Goal: Complete application form

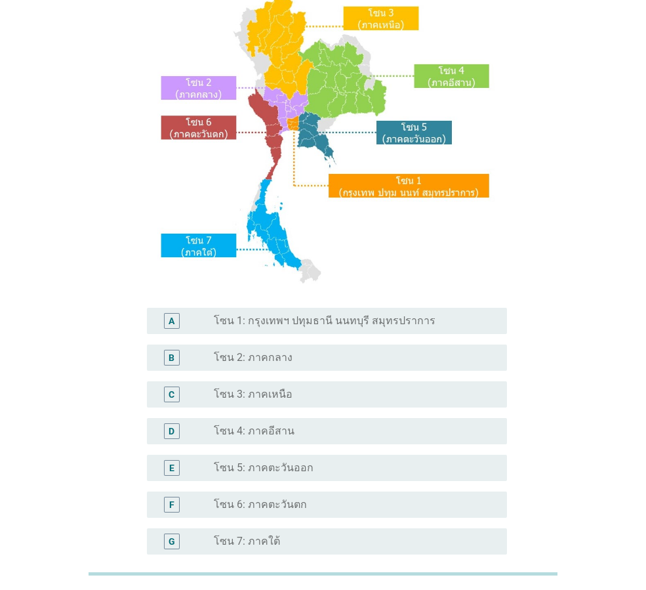
scroll to position [247, 0]
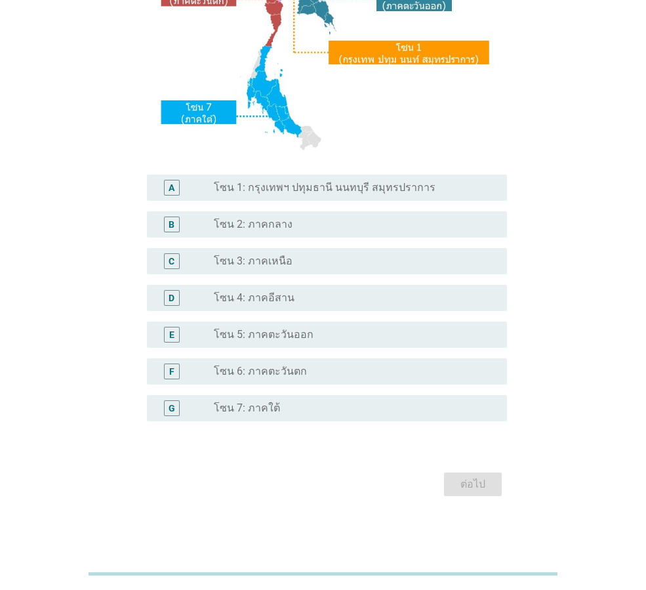
click at [285, 261] on label "โซน 3: ภาคเหนือ" at bounding box center [253, 261] width 79 height 13
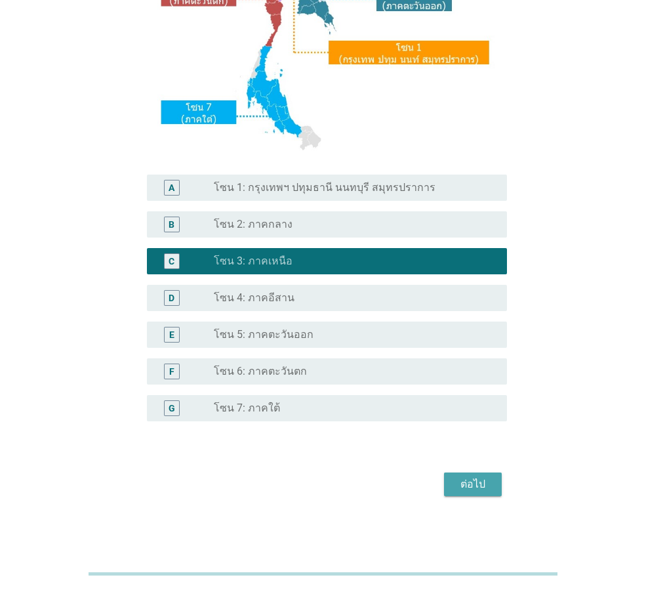
click at [484, 489] on div "ต่อไป" at bounding box center [473, 484] width 37 height 16
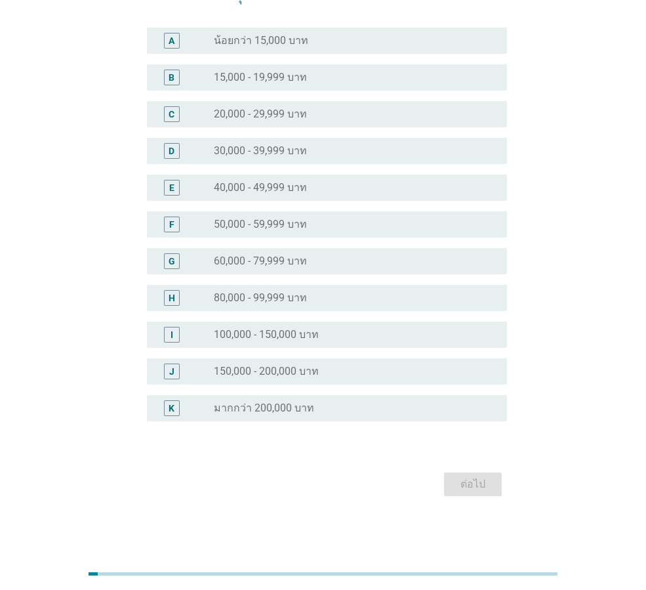
scroll to position [0, 0]
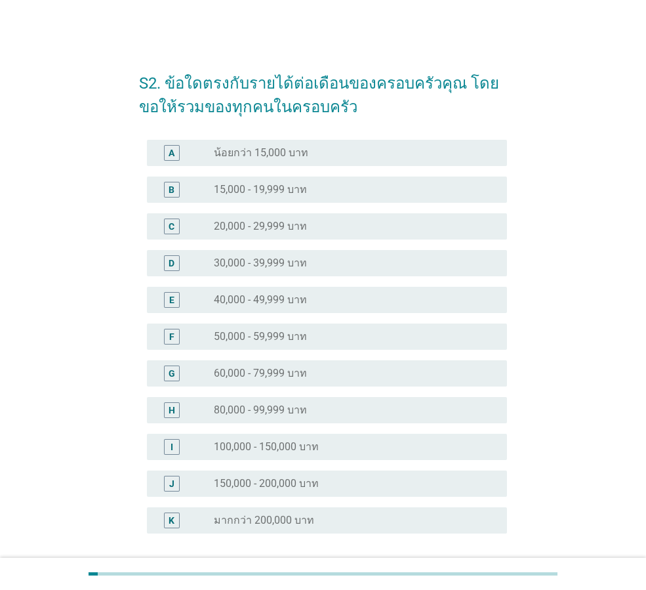
click at [278, 291] on div "E radio_button_unchecked 40,000 - 49,999 บาท" at bounding box center [327, 300] width 360 height 26
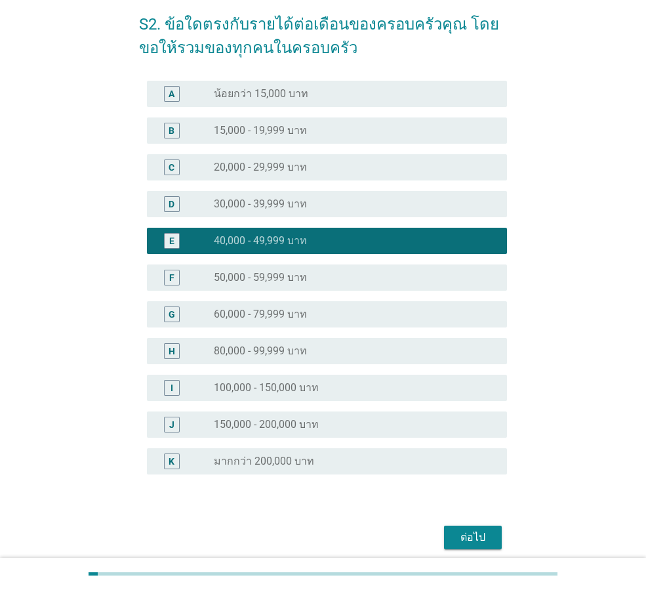
scroll to position [112, 0]
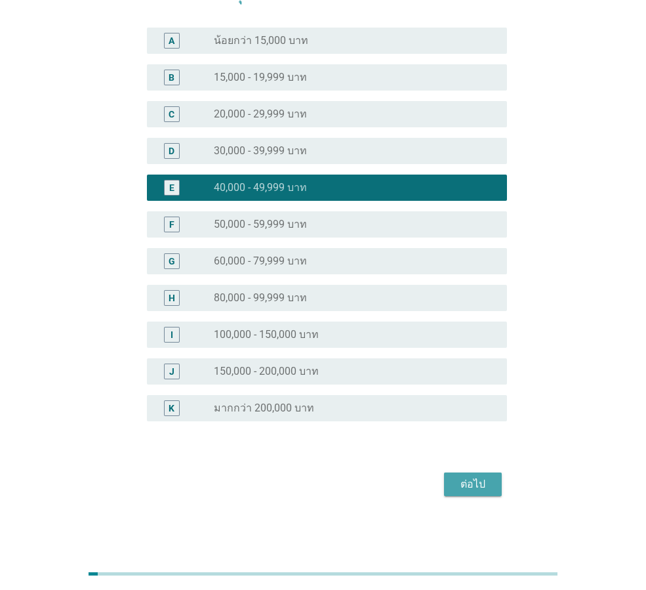
click at [483, 482] on div "ต่อไป" at bounding box center [473, 484] width 37 height 16
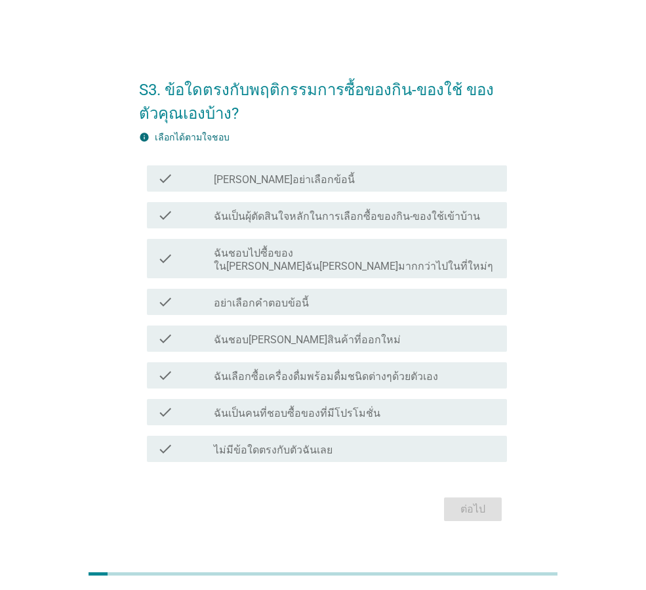
click at [317, 186] on div "check_box_outline_blank [PERSON_NAME]อย่าเลือกข้อนี้" at bounding box center [355, 179] width 283 height 16
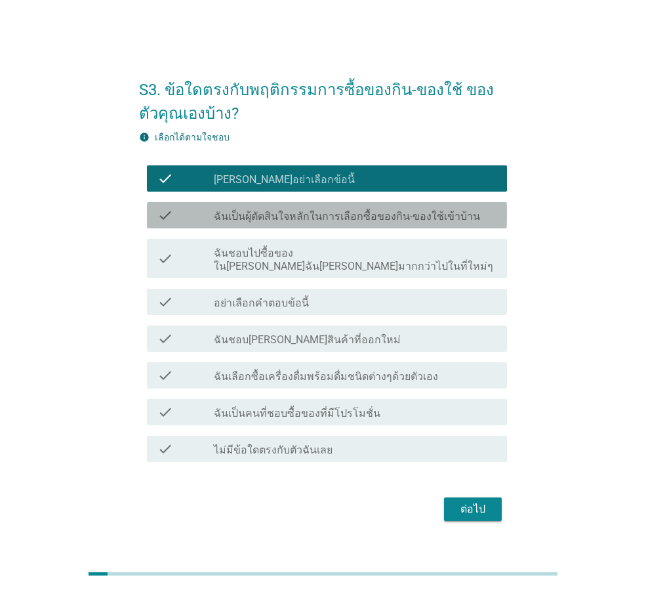
click at [319, 220] on label "ฉันเป็นผุ้ตัดสินใจหลักในการเลือกซื้อของกิน-ของใช้เข้าบ้าน" at bounding box center [347, 216] width 266 height 13
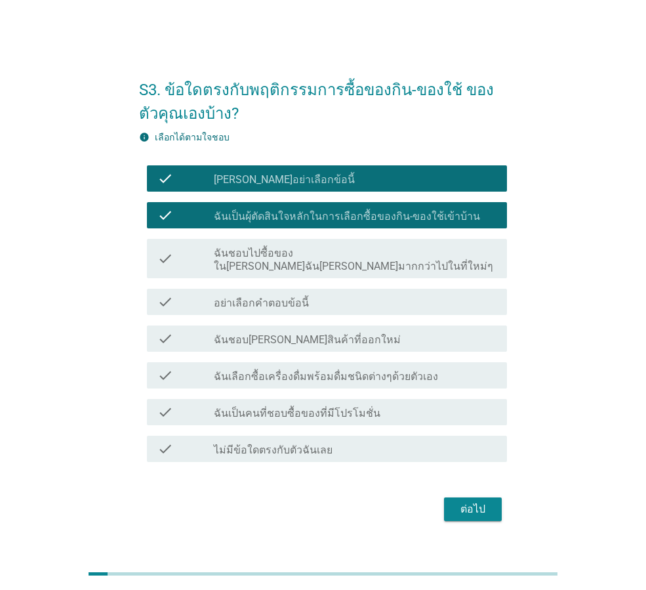
click at [311, 255] on label "ฉันชอบไปซื้อของใน[PERSON_NAME]ฉัน[PERSON_NAME]มากกว่าไปในที่ใหม่ๆ" at bounding box center [355, 260] width 283 height 26
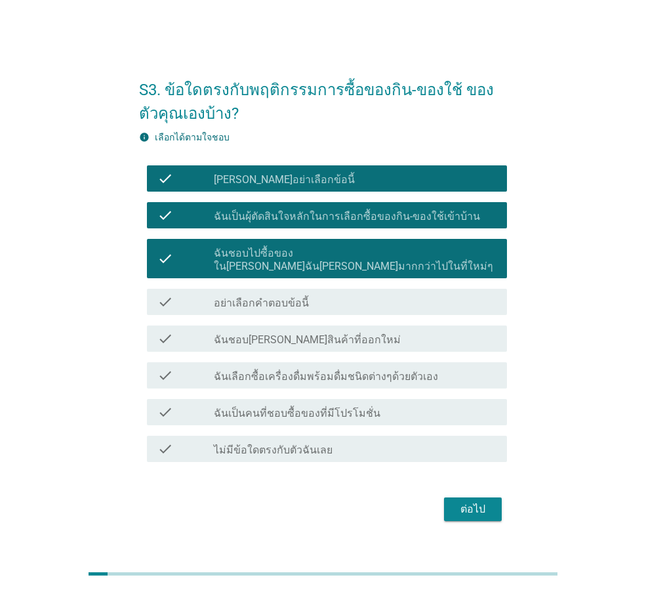
click at [312, 294] on div "check_box_outline_blank อย่าเลือกคำตอบข้อนี้" at bounding box center [355, 302] width 283 height 16
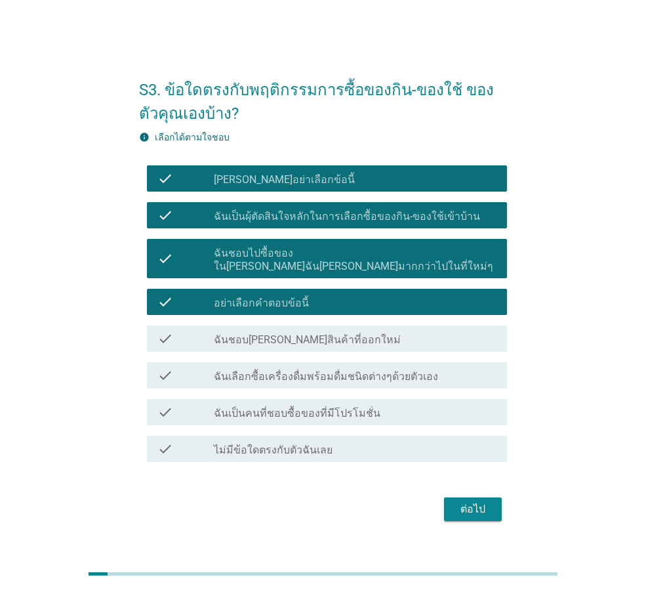
click at [312, 333] on label "ฉันชอบ[PERSON_NAME]สินค้าที่ออกใหม่" at bounding box center [307, 339] width 187 height 13
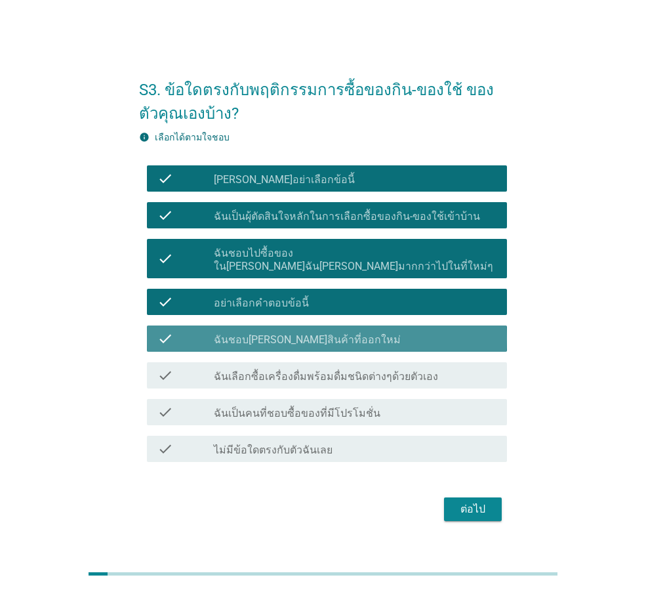
click at [318, 367] on div "check_box_outline_blank ฉันเลือกซื้อเครื่องดื่มพร้อมดื่มชนิดต่างๆด้วยตัวเอง" at bounding box center [355, 375] width 283 height 16
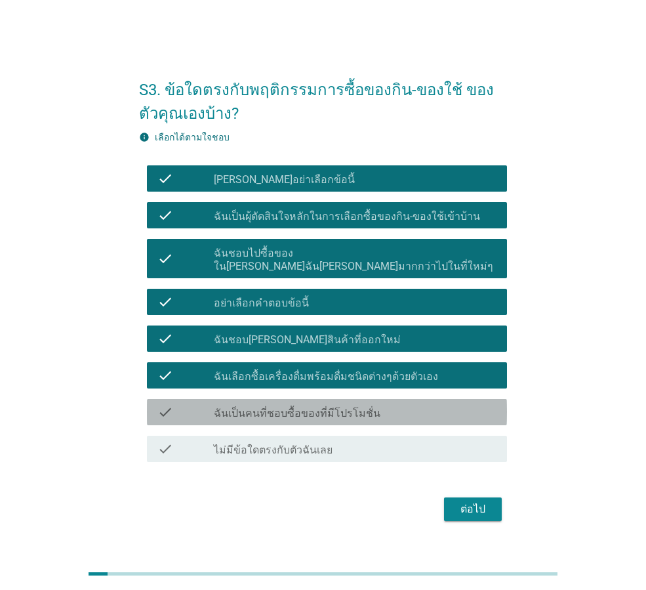
drag, startPoint x: 321, startPoint y: 396, endPoint x: 322, endPoint y: 404, distance: 8.6
click at [321, 399] on div "check check_box_outline_blank ฉันเป็นคนที่ชอบซื้อของที่มีโปรโมชั่น" at bounding box center [327, 412] width 360 height 26
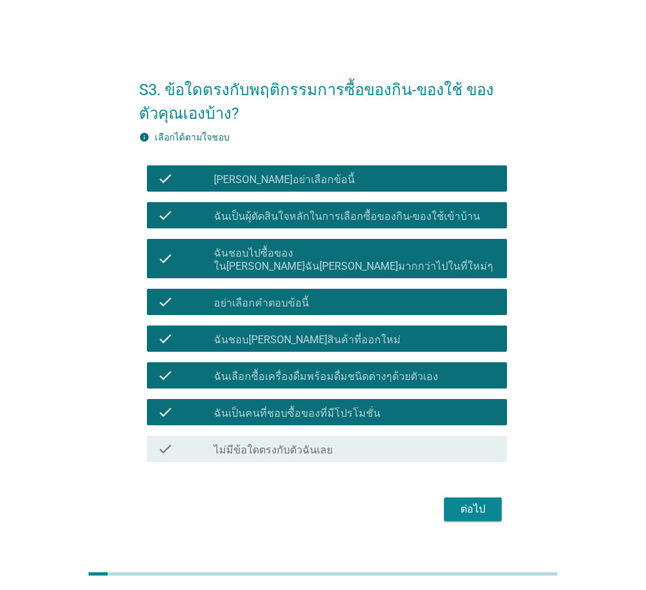
click at [314, 447] on label "ไม่มีข้อใดตรงกับตัวฉันเลย" at bounding box center [273, 449] width 119 height 13
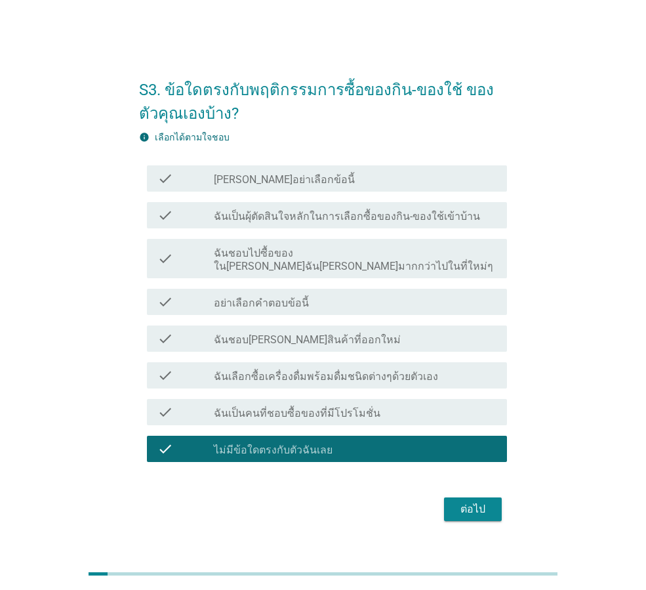
click at [487, 501] on div "ต่อไป" at bounding box center [473, 509] width 37 height 16
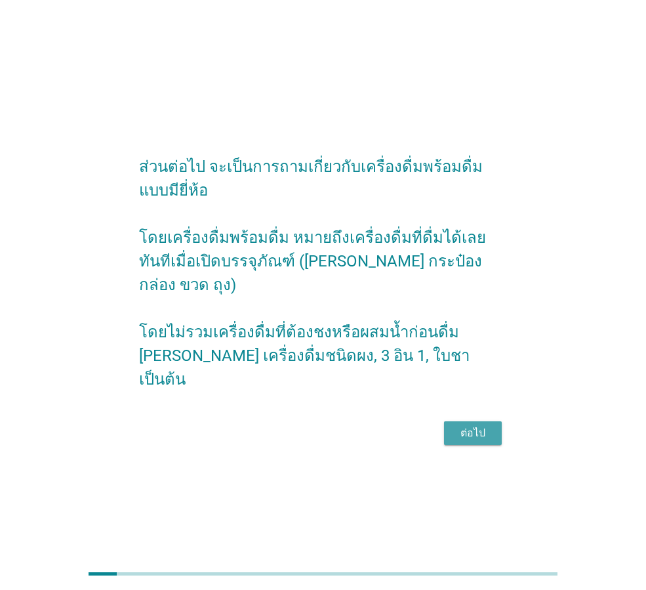
click at [472, 425] on div "ต่อไป" at bounding box center [473, 433] width 37 height 16
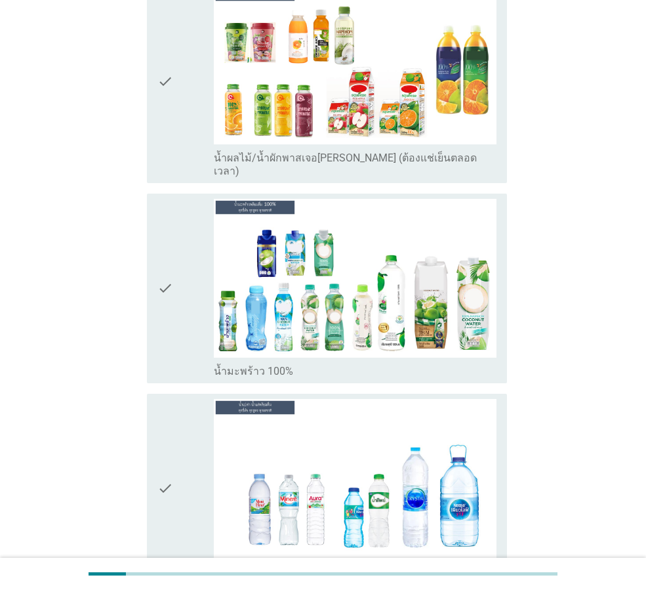
scroll to position [1706, 0]
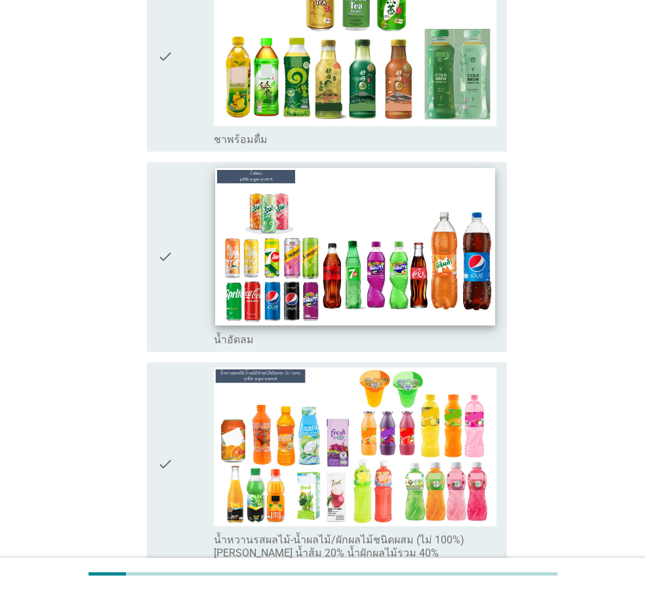
click at [345, 214] on img at bounding box center [354, 246] width 279 height 157
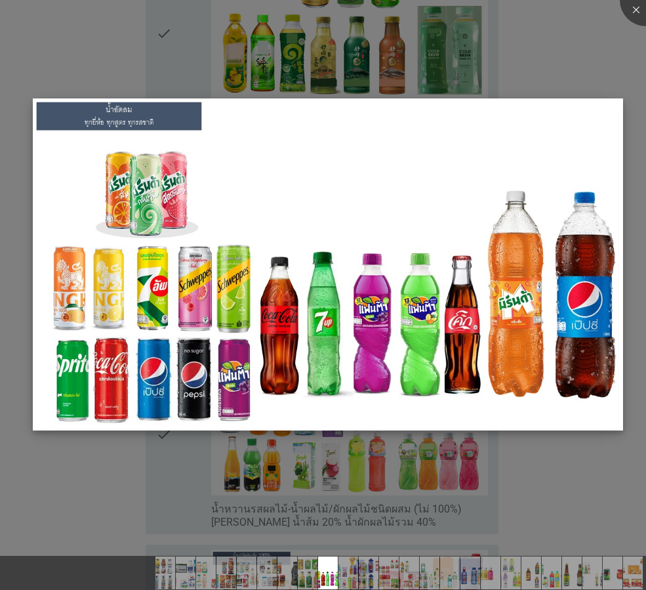
click at [504, 349] on img at bounding box center [328, 264] width 590 height 332
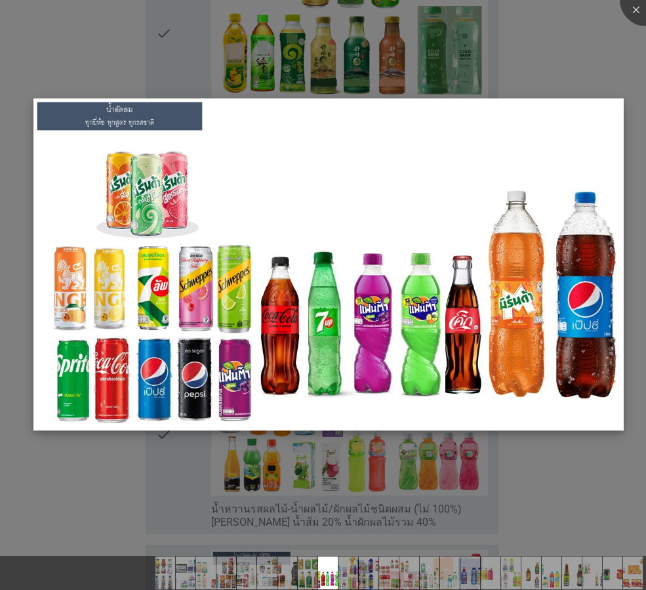
click at [453, 188] on img at bounding box center [328, 264] width 590 height 332
click at [638, 7] on div at bounding box center [646, 0] width 52 height 52
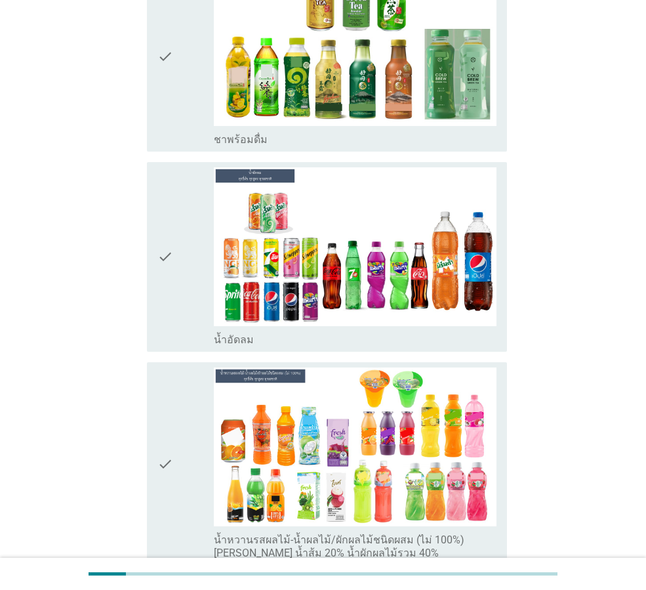
click at [168, 222] on icon "check" at bounding box center [165, 256] width 16 height 179
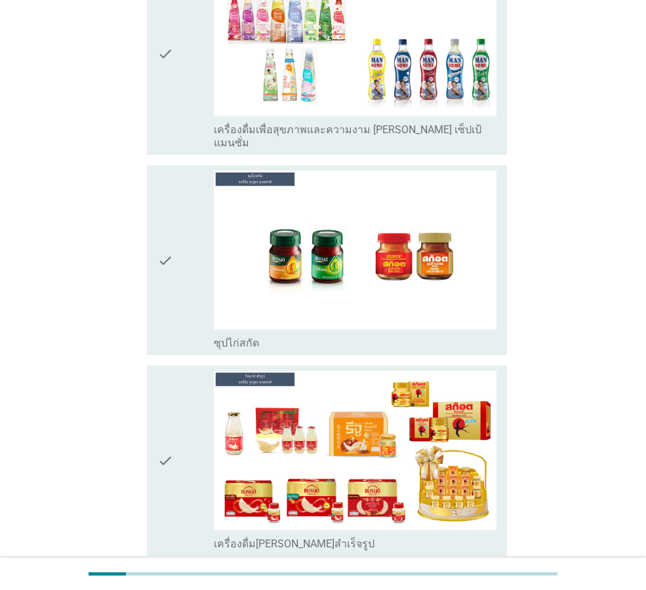
scroll to position [4613, 0]
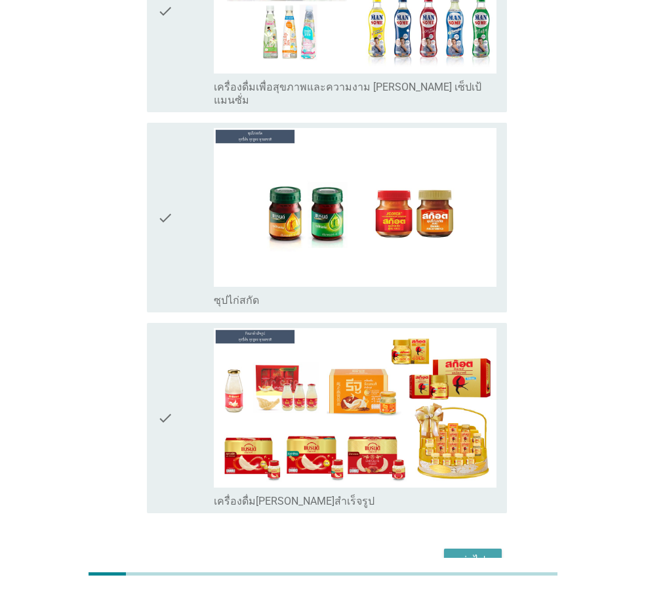
click at [478, 552] on div "ต่อไป" at bounding box center [473, 560] width 37 height 16
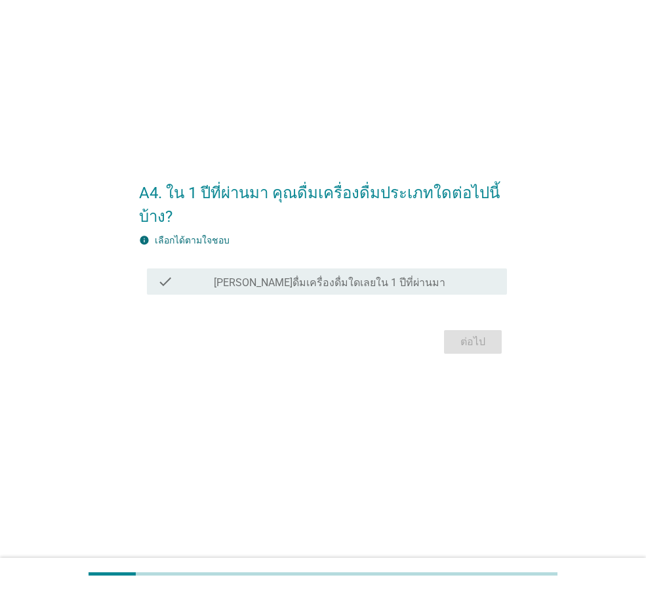
scroll to position [0, 0]
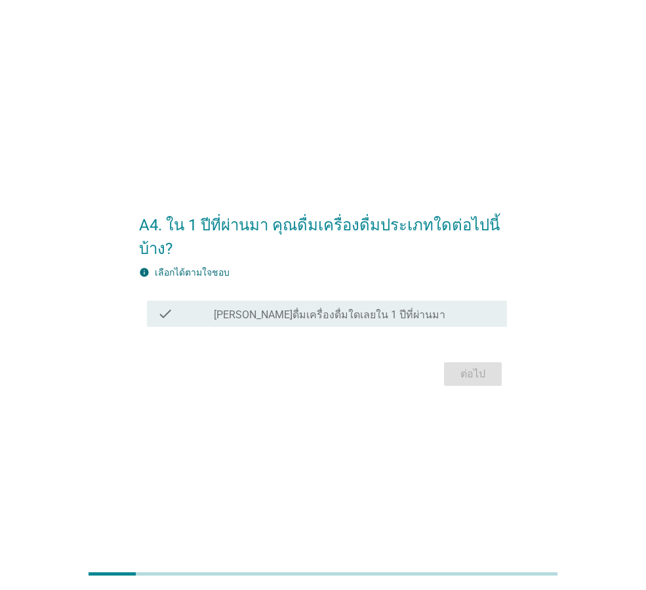
click at [205, 319] on div "check" at bounding box center [185, 314] width 56 height 16
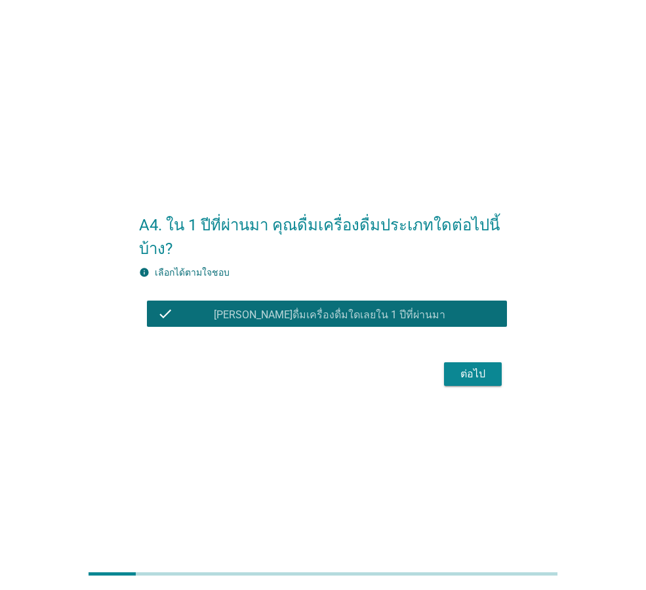
click at [480, 372] on div "ต่อไป" at bounding box center [473, 374] width 37 height 16
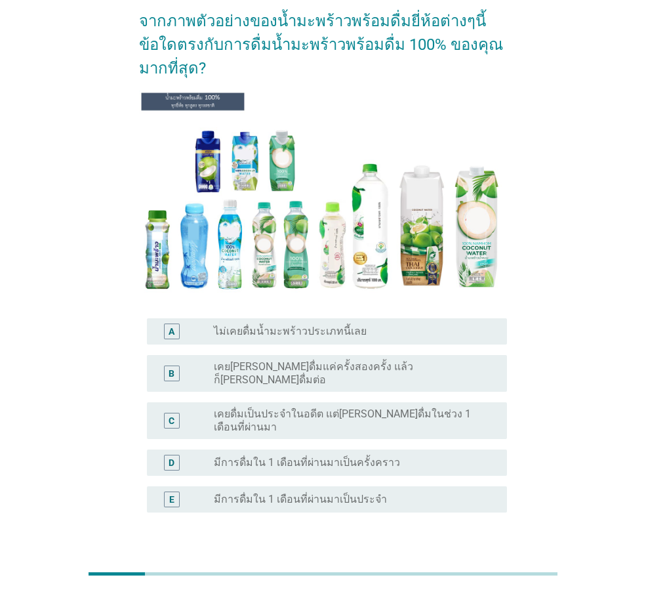
scroll to position [133, 0]
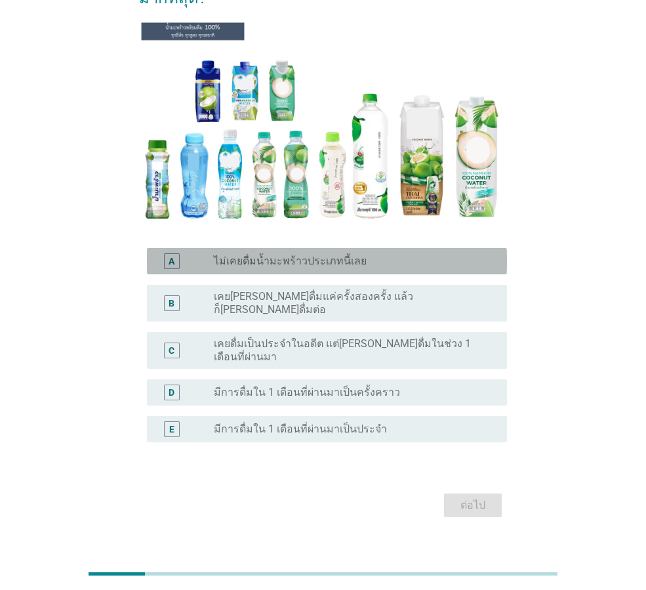
click at [271, 260] on label "ไม่เคยดื่มน้ำมะพร้าวประเภทนี้เลย" at bounding box center [290, 261] width 153 height 13
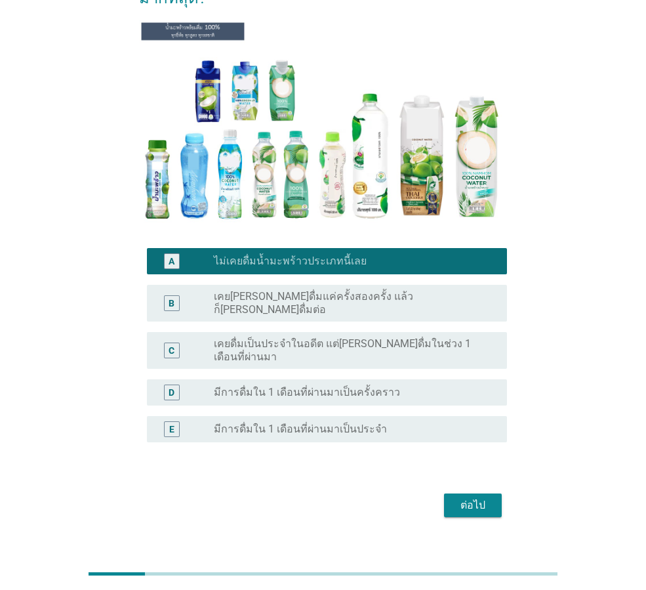
click at [466, 497] on div "ต่อไป" at bounding box center [473, 505] width 37 height 16
